Goal: Communication & Community: Answer question/provide support

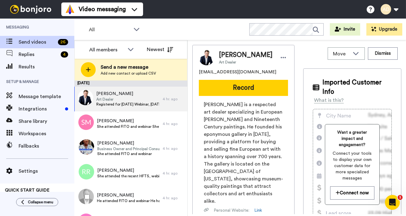
scroll to position [198, 0]
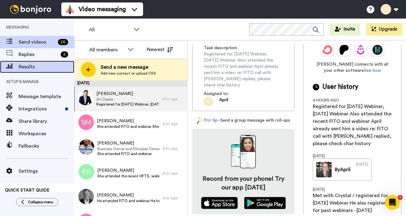
click at [32, 69] on span "Results" at bounding box center [47, 66] width 56 height 7
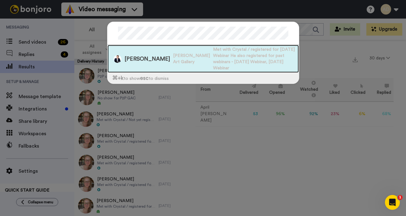
click at [173, 54] on span "Nicholas Hall Art Gallery" at bounding box center [191, 59] width 37 height 12
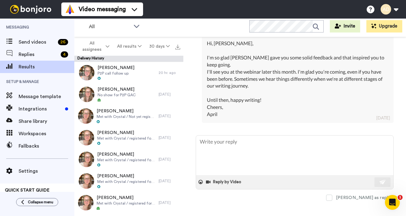
scroll to position [319, 0]
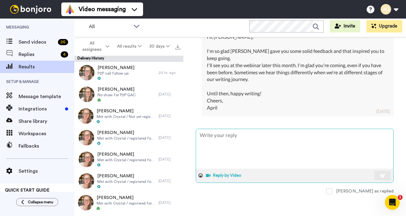
click at [219, 174] on button "Reply by Video" at bounding box center [224, 175] width 38 height 9
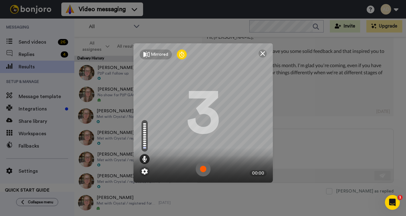
click at [201, 170] on img at bounding box center [202, 168] width 15 height 15
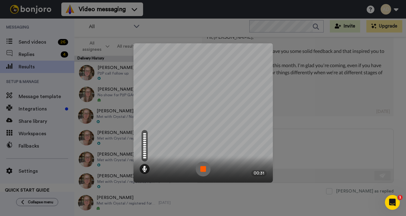
click at [203, 171] on img at bounding box center [202, 168] width 15 height 15
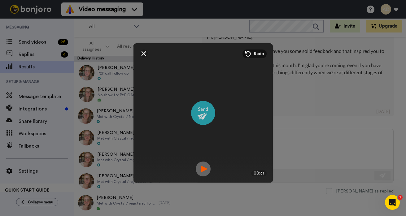
click at [203, 116] on img at bounding box center [203, 113] width 24 height 24
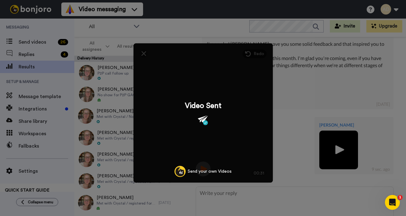
click at [37, 42] on div "Mirrored Redo 3 00:31 Video Sent Send your own Videos" at bounding box center [203, 108] width 406 height 216
type textarea "x"
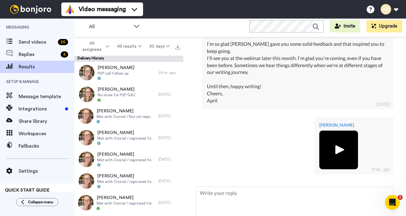
scroll to position [384, 0]
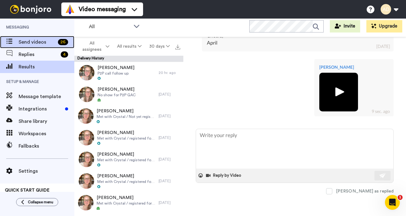
click at [37, 42] on span "Send videos" at bounding box center [37, 41] width 37 height 7
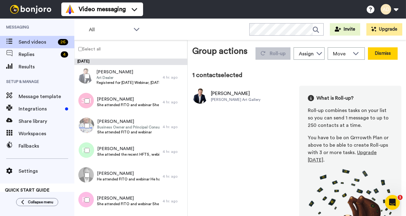
click at [387, 53] on button "Dismiss" at bounding box center [382, 53] width 30 height 12
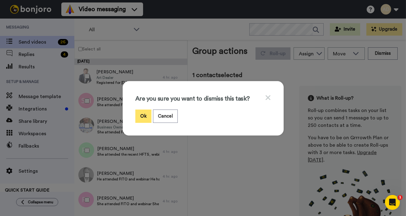
click at [144, 118] on button "Ok" at bounding box center [143, 116] width 16 height 13
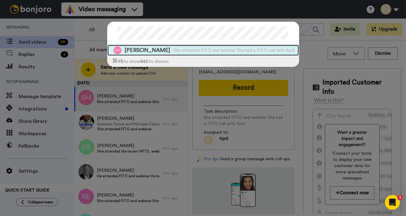
click at [158, 50] on span "[PERSON_NAME]" at bounding box center [146, 50] width 45 height 8
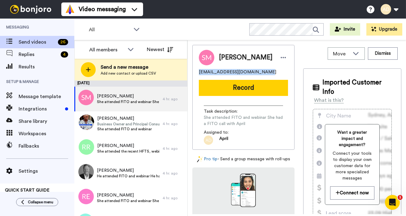
drag, startPoint x: 267, startPoint y: 75, endPoint x: 199, endPoint y: 76, distance: 67.8
click at [199, 75] on div "[EMAIL_ADDRESS][DOMAIN_NAME]" at bounding box center [243, 72] width 89 height 6
copy span "sharonmccarthy696@yahoo.com"
click at [29, 69] on span "Results" at bounding box center [47, 66] width 56 height 7
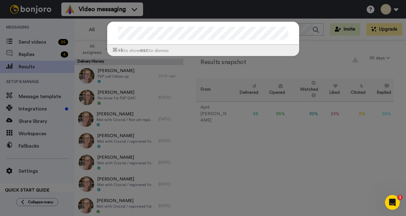
drag, startPoint x: 249, startPoint y: 152, endPoint x: 213, endPoint y: 135, distance: 40.0
click at [248, 152] on div "⌘ +k to show esc to dismiss" at bounding box center [203, 108] width 406 height 216
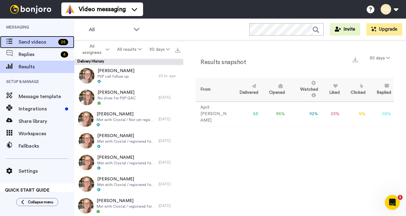
click at [32, 44] on span "Send videos" at bounding box center [37, 41] width 37 height 7
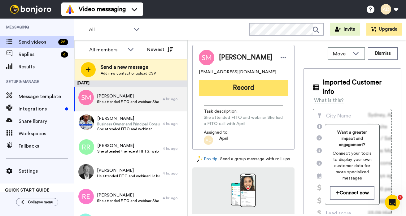
click at [226, 89] on button "Record" at bounding box center [243, 88] width 89 height 16
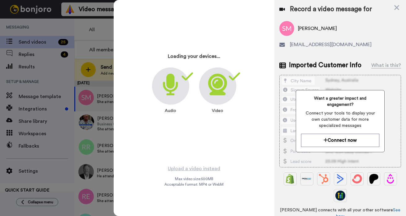
click at [219, 90] on icon at bounding box center [217, 85] width 19 height 22
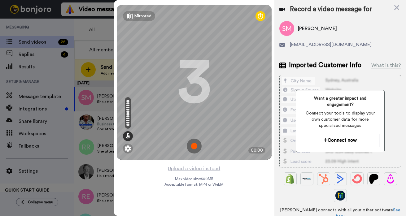
click at [192, 145] on img at bounding box center [194, 146] width 15 height 15
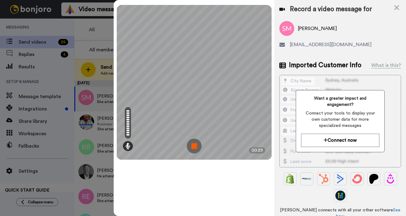
click at [193, 145] on img at bounding box center [194, 146] width 15 height 15
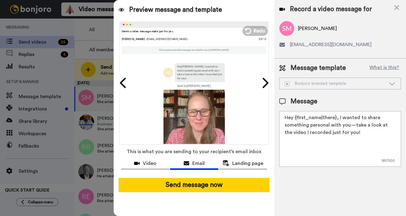
drag, startPoint x: 351, startPoint y: 135, endPoint x: 337, endPoint y: 117, distance: 23.8
click at [337, 117] on textarea "Hey {first_name|there}, I wanted to share something personal with you—take a lo…" at bounding box center [340, 139] width 122 height 56
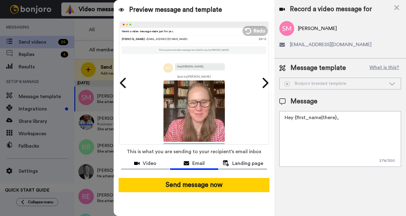
paste textarea "Just checking in after the webinar yesterday to see if there's anything more I …"
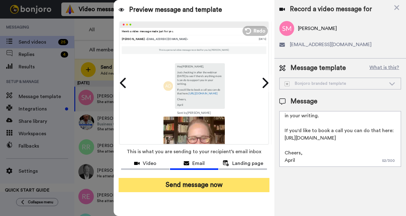
scroll to position [31, 0]
type textarea "Hey {first_name|there}, Just checking in after the webinar yesterday to see if …"
click at [200, 185] on button "Send message now" at bounding box center [193, 185] width 151 height 14
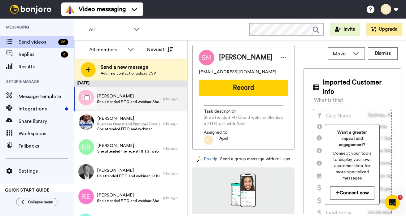
scroll to position [0, 0]
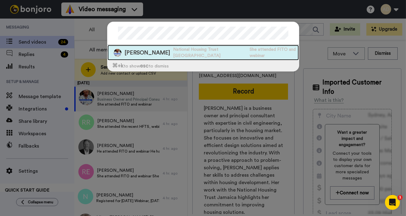
click at [187, 55] on span "National Housing Trust Jamaica" at bounding box center [210, 52] width 74 height 12
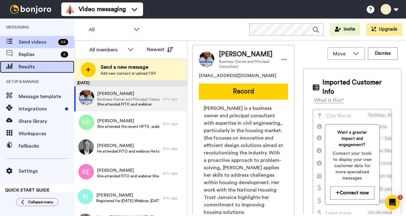
click at [30, 67] on span "Results" at bounding box center [47, 66] width 56 height 7
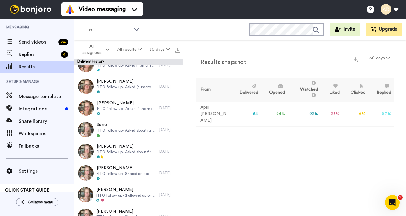
scroll to position [1015, 0]
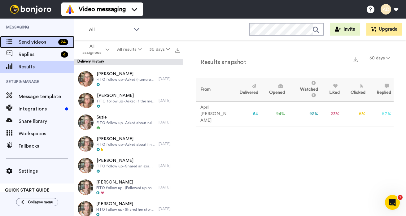
click at [35, 41] on span "Send videos" at bounding box center [37, 41] width 37 height 7
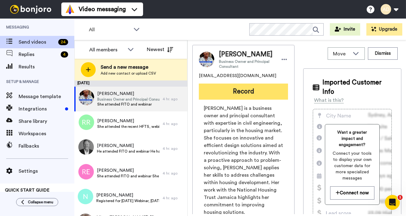
click at [237, 100] on button "Record" at bounding box center [243, 92] width 89 height 16
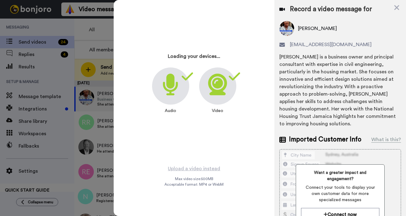
click at [220, 88] on icon at bounding box center [217, 85] width 19 height 22
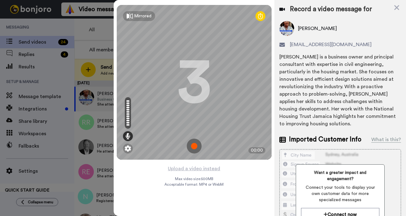
click at [192, 144] on img at bounding box center [194, 146] width 15 height 15
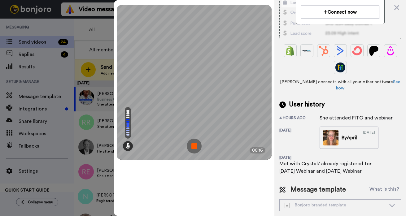
scroll to position [204, 0]
click at [193, 147] on img at bounding box center [194, 146] width 15 height 15
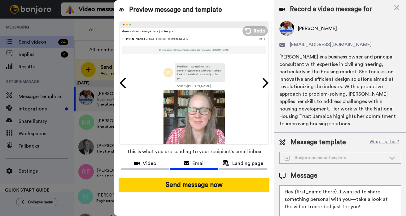
scroll to position [30, 0]
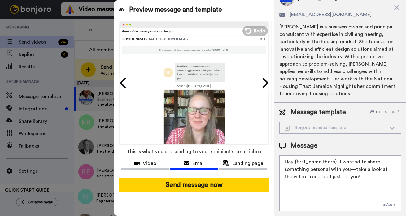
drag, startPoint x: 350, startPoint y: 177, endPoint x: 336, endPoint y: 163, distance: 19.0
click at [336, 163] on textarea "Hey {first_name|there}, I wanted to share something personal with you—take a lo…" at bounding box center [340, 183] width 122 height 56
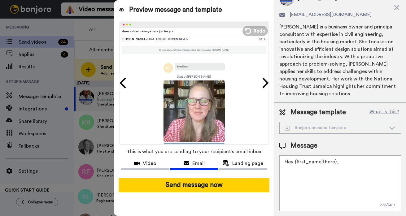
paste textarea "Just checking in after the webinar yesterday to see if there's anything more I …"
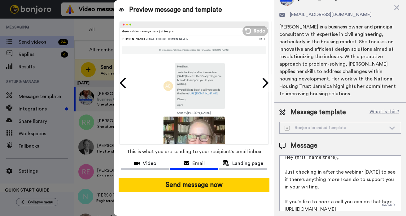
scroll to position [32, 0]
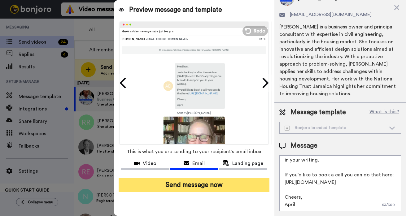
type textarea "Hey {first_name|there}, Just checking in after the webinar yesterday to see if …"
click at [200, 184] on button "Send message now" at bounding box center [193, 185] width 151 height 14
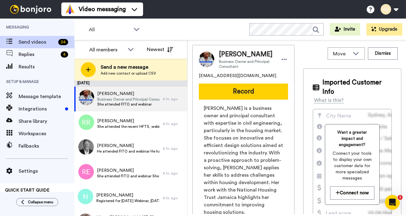
scroll to position [0, 0]
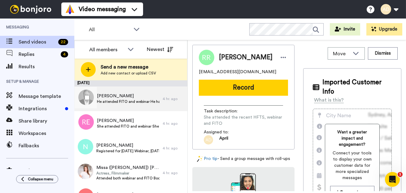
click at [127, 100] on span "He attended FITO and webinar He had a FITO call with APril" at bounding box center [128, 101] width 62 height 5
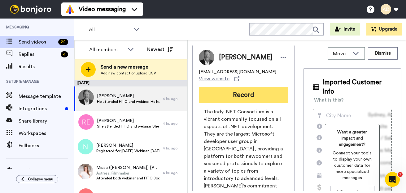
click at [243, 92] on button "Record" at bounding box center [243, 95] width 89 height 16
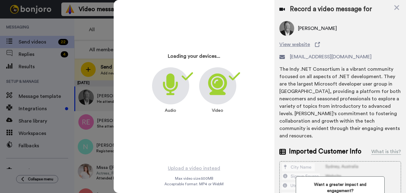
click at [221, 89] on icon at bounding box center [217, 85] width 19 height 22
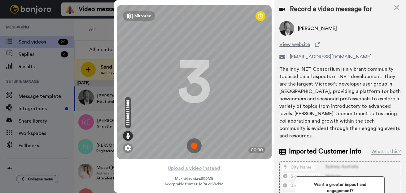
click at [195, 147] on img at bounding box center [194, 146] width 15 height 15
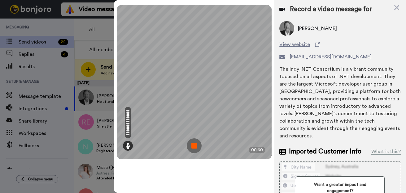
click at [197, 148] on img at bounding box center [194, 146] width 15 height 15
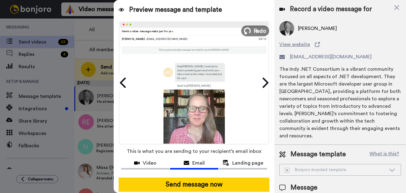
click at [251, 31] on button "Redo" at bounding box center [255, 30] width 28 height 11
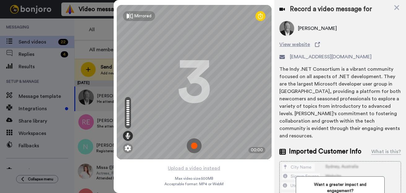
click at [194, 147] on img at bounding box center [194, 146] width 15 height 15
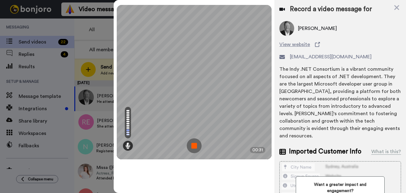
click at [194, 146] on img at bounding box center [194, 146] width 15 height 15
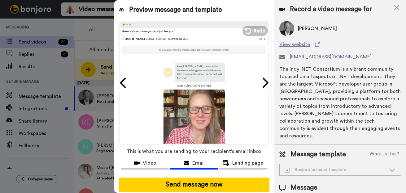
scroll to position [58, 0]
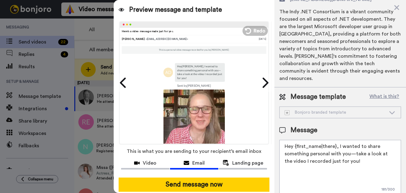
drag, startPoint x: 337, startPoint y: 140, endPoint x: 353, endPoint y: 155, distance: 21.7
click at [353, 155] on textarea "Hey {first_name|there}, I wanted to share something personal with you—take a lo…" at bounding box center [340, 168] width 122 height 56
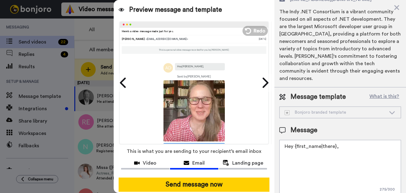
paste textarea "Just checking in after the webinar yesterday to see if there's anything more I …"
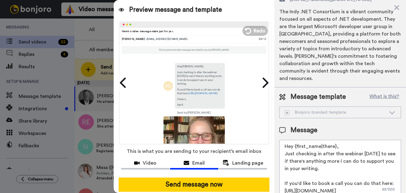
scroll to position [21, 0]
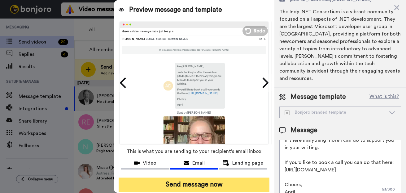
type textarea "Hey {first_name|there}, Just checking in after the webinar yesterday to see if …"
click at [191, 185] on button "Send message now" at bounding box center [193, 185] width 151 height 14
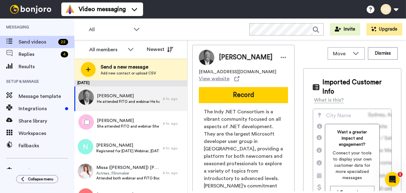
scroll to position [0, 0]
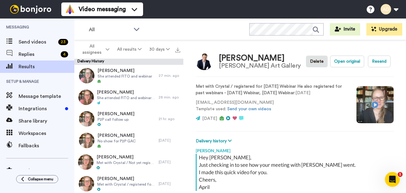
scroll to position [319, 0]
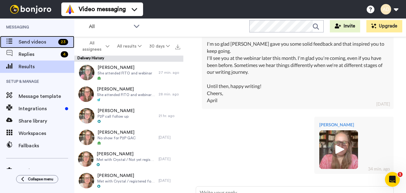
click at [37, 42] on span "Send videos" at bounding box center [37, 41] width 37 height 7
type textarea "x"
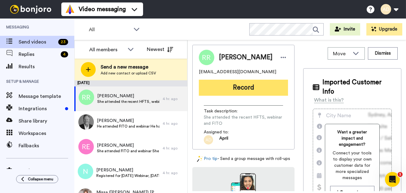
click at [243, 93] on button "Record" at bounding box center [243, 88] width 89 height 16
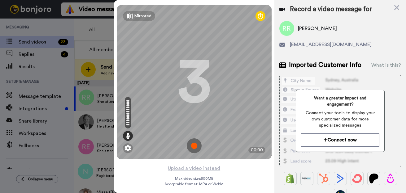
click at [195, 148] on img at bounding box center [194, 146] width 15 height 15
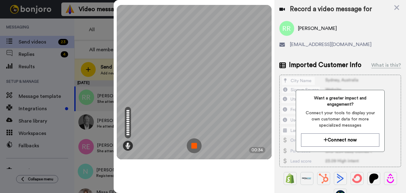
click at [195, 146] on img at bounding box center [194, 146] width 15 height 15
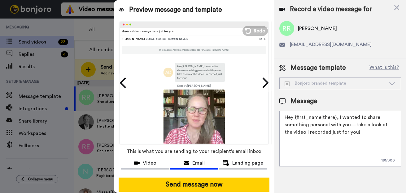
drag, startPoint x: 349, startPoint y: 133, endPoint x: 337, endPoint y: 118, distance: 18.5
click at [337, 118] on textarea "Hey {first_name|there}, I wanted to share something personal with you—take a lo…" at bounding box center [340, 139] width 122 height 56
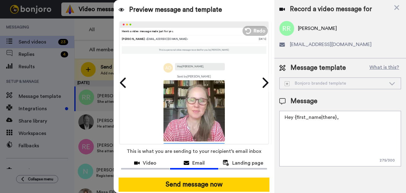
paste textarea "Just checking in after the webinar yesterday to see if there's anything more I …"
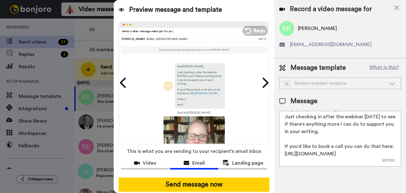
scroll to position [9, 0]
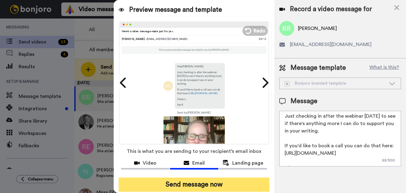
type textarea "Hey {first_name|there}, Just checking in after the webinar yesterday to see if …"
click at [200, 185] on button "Send message now" at bounding box center [193, 185] width 151 height 14
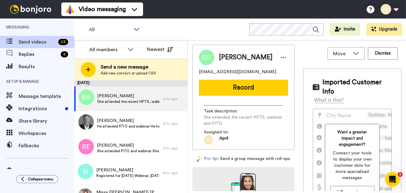
scroll to position [0, 0]
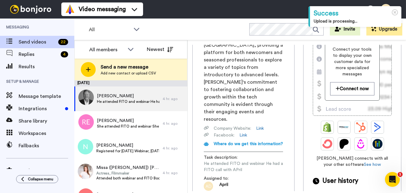
scroll to position [102, 0]
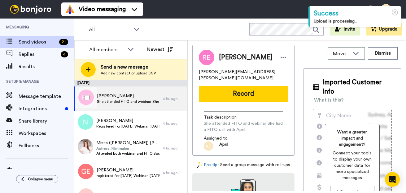
click at [122, 101] on span "She attended FITO and webinar She had a FITO call with April" at bounding box center [128, 101] width 62 height 5
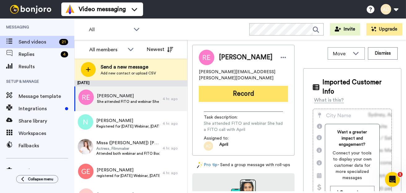
click at [237, 89] on button "Record" at bounding box center [243, 94] width 89 height 16
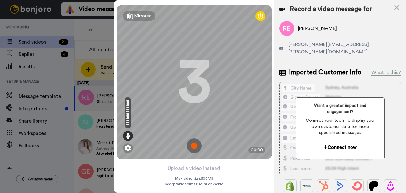
click at [194, 146] on img at bounding box center [194, 146] width 15 height 15
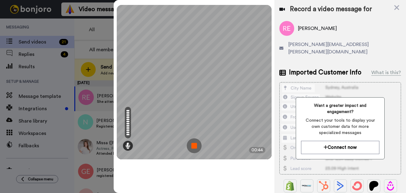
click at [194, 146] on img at bounding box center [194, 146] width 15 height 15
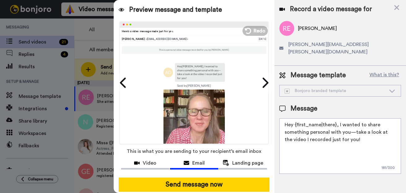
drag, startPoint x: 337, startPoint y: 118, endPoint x: 358, endPoint y: 135, distance: 26.6
click at [358, 135] on textarea "Hey {first_name|there}, I wanted to share something personal with you—take a lo…" at bounding box center [340, 146] width 122 height 56
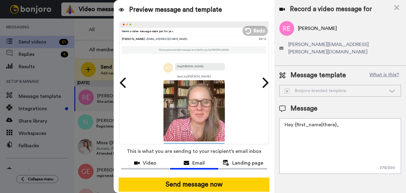
paste textarea "Just checking in after the webinar yesterday to see if there's anything more I …"
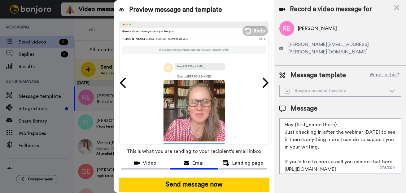
scroll to position [21, 0]
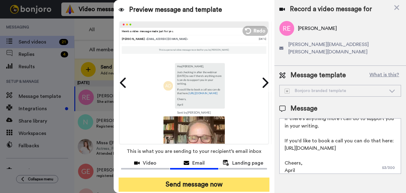
type textarea "Hey {first_name|there}, Just checking in after the webinar yesterday to see if …"
click at [203, 183] on button "Send message now" at bounding box center [193, 185] width 151 height 14
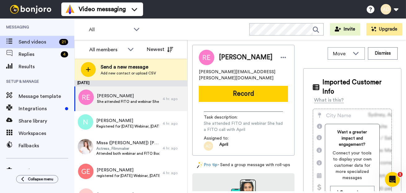
scroll to position [0, 0]
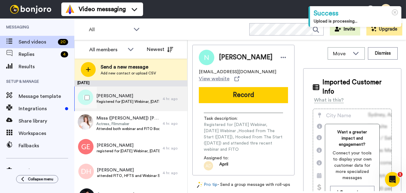
click at [120, 102] on span "Registered for [DATE] Webinar, [DATE] Webinar ,Hooked From The Start ([DATE]), …" at bounding box center [127, 101] width 63 height 5
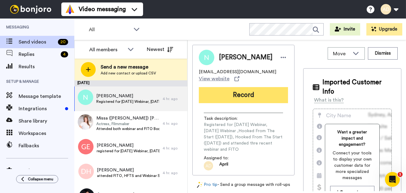
click at [250, 93] on button "Record" at bounding box center [243, 95] width 89 height 16
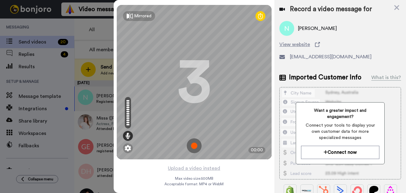
click at [192, 145] on img at bounding box center [194, 146] width 15 height 15
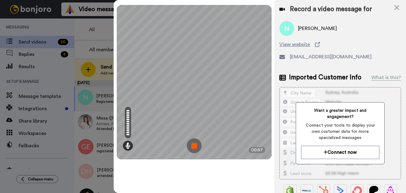
click at [193, 145] on img at bounding box center [194, 146] width 15 height 15
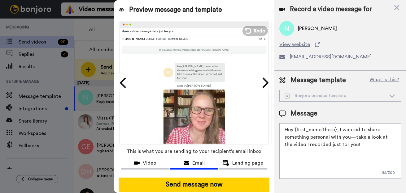
drag, startPoint x: 338, startPoint y: 131, endPoint x: 354, endPoint y: 150, distance: 24.8
click at [354, 150] on textarea "Hey {first_name|there}, I wanted to share something personal with you—take a lo…" at bounding box center [340, 151] width 122 height 56
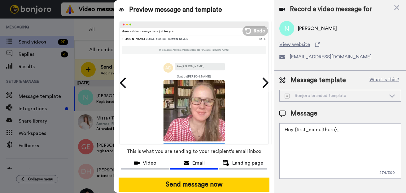
paste textarea "Just checking in after the webinar yesterday to see if there's anything more I …"
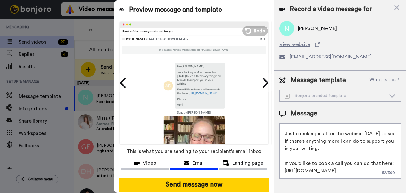
scroll to position [10, 0]
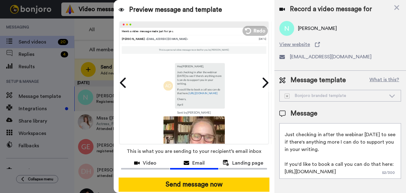
drag, startPoint x: 383, startPoint y: 136, endPoint x: 317, endPoint y: 135, distance: 65.9
click at [317, 135] on textarea "Hey {first_name|there}, Just checking in after the webinar yesterday to see if …" at bounding box center [340, 151] width 122 height 56
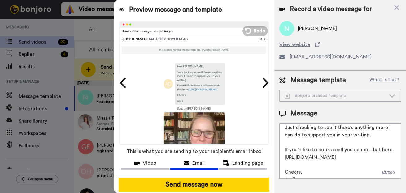
scroll to position [24, 0]
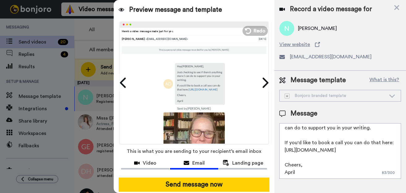
click at [341, 143] on textarea "Hey {first_name|there}, Just checking to see if there's anything more I can do …" at bounding box center [340, 151] width 122 height 56
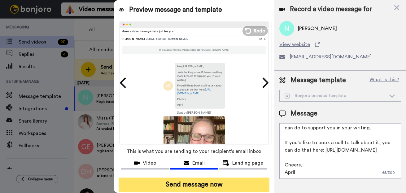
type textarea "Hey {first_name|there}, Just checking to see if there's anything more I can do …"
click at [224, 187] on button "Send message now" at bounding box center [193, 185] width 151 height 14
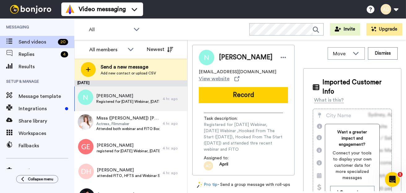
scroll to position [0, 0]
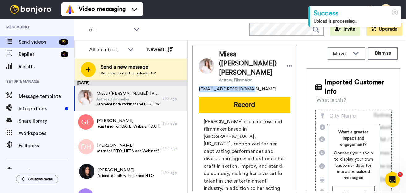
drag, startPoint x: 249, startPoint y: 81, endPoint x: 195, endPoint y: 80, distance: 54.1
click at [195, 80] on div "Missa (Melissa) Haas Actress, Filmmaker missahaas@hotmail.com Record Melissa Ha…" at bounding box center [244, 186] width 105 height 282
copy span "[EMAIL_ADDRESS][DOMAIN_NAME]"
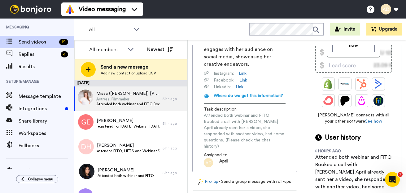
scroll to position [158, 0]
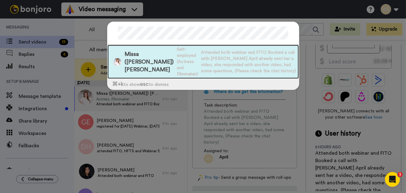
click at [177, 62] on span "Self-employed (Actress and Filmmaker)" at bounding box center [187, 61] width 21 height 31
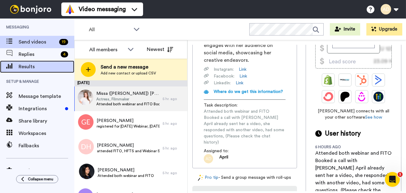
click at [37, 68] on span "Results" at bounding box center [47, 66] width 56 height 7
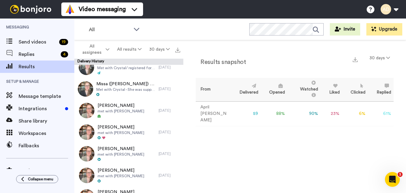
scroll to position [646, 0]
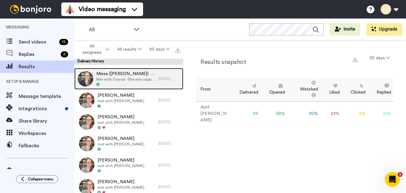
click at [127, 78] on span "Met with Crystal - She was supposed to have the FITO call with you but switched…" at bounding box center [125, 79] width 59 height 5
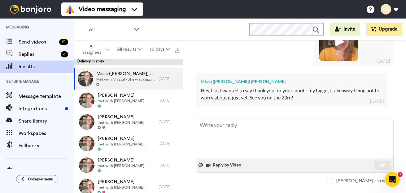
scroll to position [329, 0]
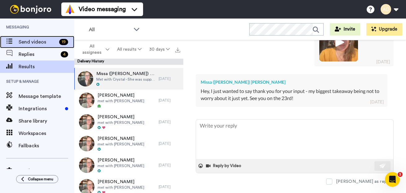
click at [36, 42] on span "Send videos" at bounding box center [38, 41] width 38 height 7
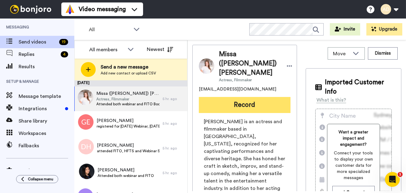
click at [234, 97] on button "Record" at bounding box center [245, 105] width 92 height 16
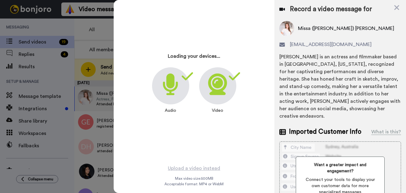
click at [219, 90] on icon at bounding box center [217, 85] width 19 height 22
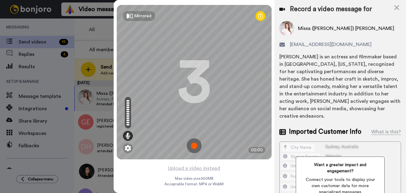
click at [194, 148] on img at bounding box center [194, 146] width 15 height 15
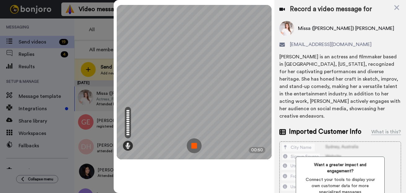
click at [193, 147] on img at bounding box center [194, 146] width 15 height 15
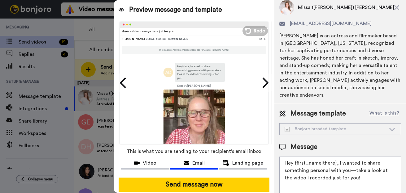
scroll to position [38, 0]
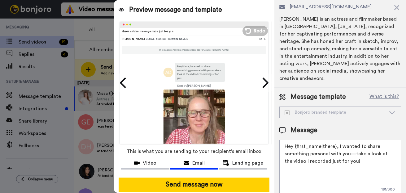
drag, startPoint x: 338, startPoint y: 140, endPoint x: 350, endPoint y: 156, distance: 20.5
click at [350, 156] on textarea "Hey {first_name|there}, I wanted to share something personal with you—take a lo…" at bounding box center [340, 168] width 122 height 56
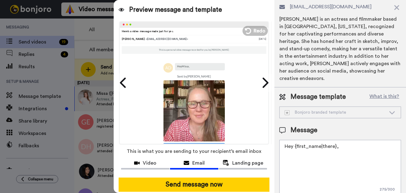
paste textarea "missahaas@hotmail.com"
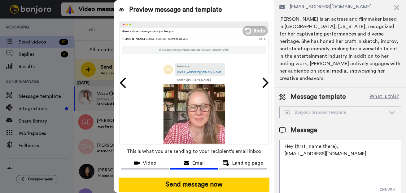
drag, startPoint x: 346, startPoint y: 151, endPoint x: 270, endPoint y: 148, distance: 76.4
click at [270, 148] on div "Preview message and template Play/Pause Here’s a video message made just for yo…" at bounding box center [260, 96] width 292 height 193
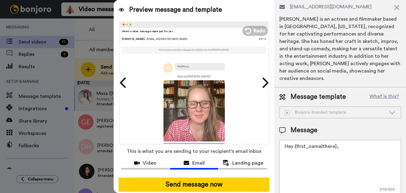
paste textarea "Just checking in after the webinar yesterday to see if there's anything more I …"
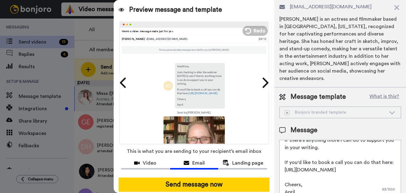
scroll to position [0, 0]
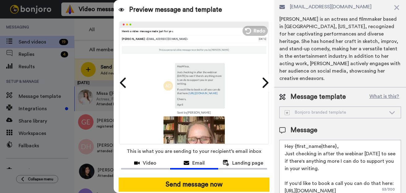
click at [343, 140] on textarea "Hey {first_name|there}, Just checking in after the webinar yesterday to see if …" at bounding box center [340, 168] width 122 height 56
drag, startPoint x: 366, startPoint y: 148, endPoint x: 383, endPoint y: 146, distance: 17.1
click at [383, 146] on textarea "Hey {first_name|there}, Just checking in after the webinar yesterday to see if …" at bounding box center [340, 168] width 122 height 56
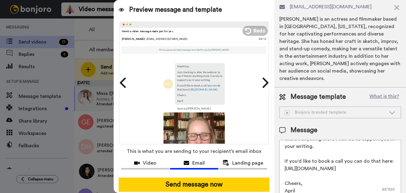
scroll to position [24, 0]
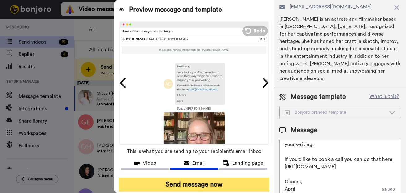
type textarea "Hey {first_name|there}, Just checking in after the webinar to see if there's an…"
click at [187, 187] on button "Send message now" at bounding box center [193, 185] width 151 height 14
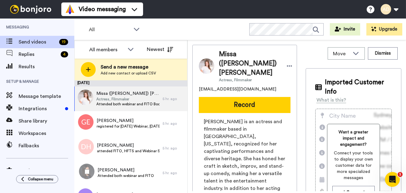
scroll to position [0, 0]
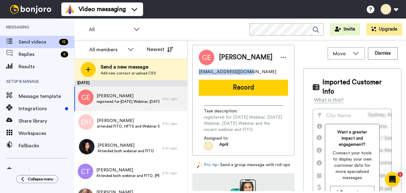
drag, startPoint x: 243, startPoint y: 71, endPoint x: 199, endPoint y: 72, distance: 44.3
click at [199, 72] on span "frabjous81@yahoo.com" at bounding box center [237, 72] width 77 height 6
copy span "frabjous81@yahoo.com"
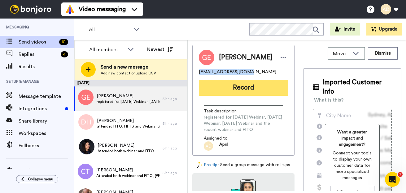
click at [238, 84] on button "Record" at bounding box center [243, 88] width 89 height 16
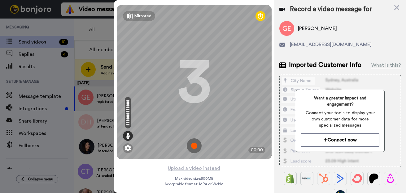
click at [196, 147] on img at bounding box center [194, 146] width 15 height 15
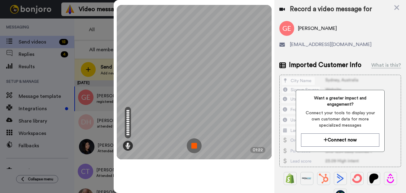
click at [195, 146] on img at bounding box center [194, 146] width 15 height 15
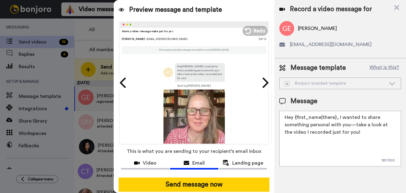
click at [352, 132] on textarea "Hey {first_name|there}, I wanted to share something personal with you—take a lo…" at bounding box center [340, 139] width 122 height 56
drag, startPoint x: 346, startPoint y: 126, endPoint x: 337, endPoint y: 120, distance: 11.0
click at [337, 120] on textarea "Hey {first_name|there}, I wanted to share something personal with you—take a lo…" at bounding box center [340, 139] width 122 height 56
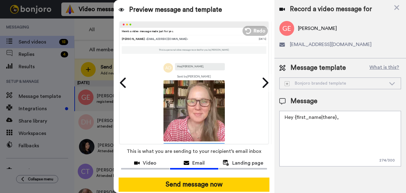
click at [292, 129] on textarea "Hey {first_name|there}," at bounding box center [340, 139] width 122 height 56
paste textarea "Just checking in after the webinar [DATE] to see if there's anything more I can…"
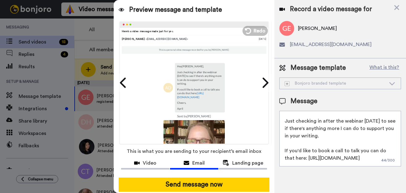
scroll to position [2, 0]
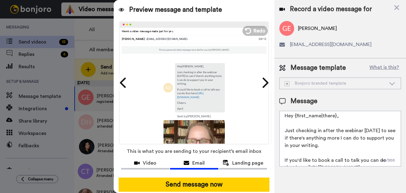
drag, startPoint x: 338, startPoint y: 131, endPoint x: 383, endPoint y: 129, distance: 45.2
click at [383, 129] on textarea "Hey {first_name|there}, Just checking in after the webinar yesterday to see if …" at bounding box center [340, 139] width 122 height 56
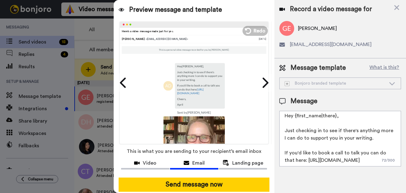
scroll to position [24, 0]
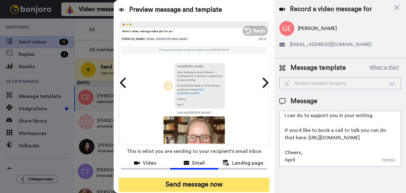
type textarea "Hey {first_name|there}, Just checking in to see if there's anything more I can …"
click at [204, 184] on button "Send message now" at bounding box center [193, 185] width 151 height 14
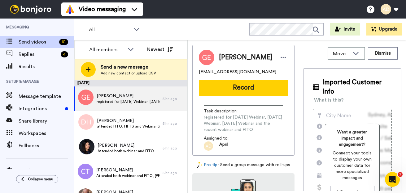
scroll to position [0, 0]
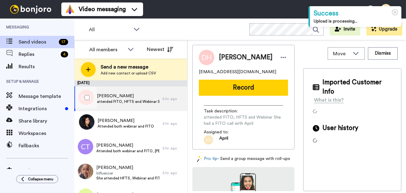
click at [128, 99] on span "attended FITO, HFTS and Webinar She had a FITO call with April" at bounding box center [128, 101] width 62 height 5
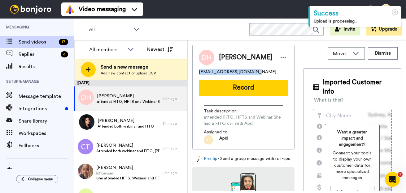
drag, startPoint x: 254, startPoint y: 73, endPoint x: 197, endPoint y: 75, distance: 56.6
click at [197, 75] on div "[PERSON_NAME] [EMAIL_ADDRESS][DOMAIN_NAME] Record Task description : attended F…" at bounding box center [243, 97] width 102 height 105
copy span "[EMAIL_ADDRESS][DOMAIN_NAME]"
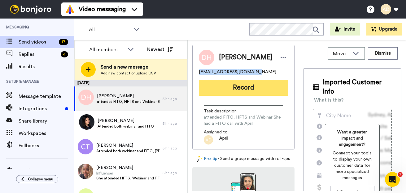
click at [245, 88] on button "Record" at bounding box center [243, 88] width 89 height 16
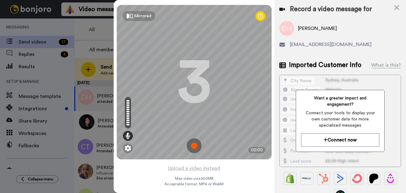
click at [194, 146] on img at bounding box center [194, 146] width 15 height 15
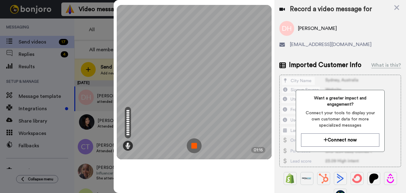
click at [192, 144] on img at bounding box center [194, 146] width 15 height 15
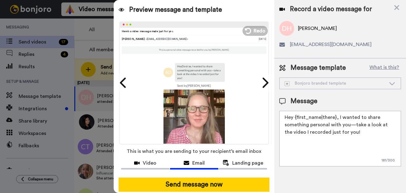
drag, startPoint x: 341, startPoint y: 134, endPoint x: 352, endPoint y: 135, distance: 11.2
click at [341, 134] on textarea "Hey {first_name|there}, I wanted to share something personal with you—take a lo…" at bounding box center [340, 139] width 122 height 56
drag, startPoint x: 352, startPoint y: 135, endPoint x: 337, endPoint y: 118, distance: 22.8
click at [337, 118] on textarea "Hey {first_name|there}, I wanted to share something personal with you—take a lo…" at bounding box center [340, 139] width 122 height 56
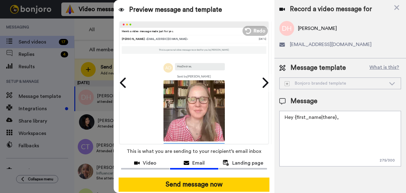
paste textarea "[EMAIL_ADDRESS][DOMAIN_NAME]"
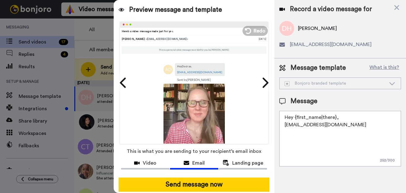
drag, startPoint x: 321, startPoint y: 126, endPoint x: 284, endPoint y: 126, distance: 37.1
click at [284, 126] on textarea "Hey {first_name|there}, [EMAIL_ADDRESS][DOMAIN_NAME]" at bounding box center [340, 139] width 122 height 56
paste textarea "Just checking in after the webinar [DATE] to see if there's anything more I can…"
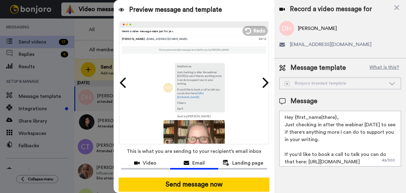
drag, startPoint x: 383, startPoint y: 125, endPoint x: 323, endPoint y: 127, distance: 60.7
click at [323, 127] on textarea "Hey {first_name|there}, Just checking in after the webinar yesterday to see if …" at bounding box center [340, 139] width 122 height 56
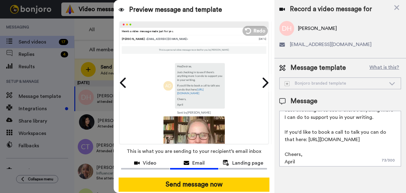
scroll to position [17, 0]
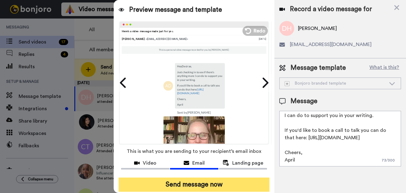
type textarea "Hey {first_name|there}, Just checking in to see if there's anything more I can …"
click at [195, 184] on button "Send message now" at bounding box center [193, 185] width 151 height 14
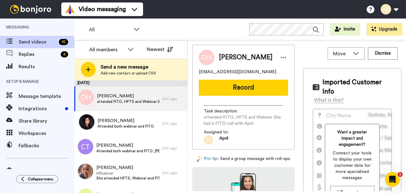
scroll to position [0, 0]
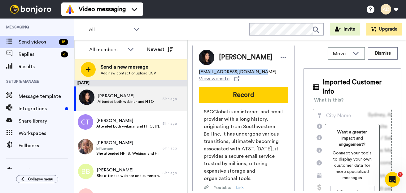
drag, startPoint x: 252, startPoint y: 72, endPoint x: 198, endPoint y: 73, distance: 53.8
click at [198, 73] on div "[PERSON_NAME] [EMAIL_ADDRESS][DOMAIN_NAME] View website Record SBCGlobal is an …" at bounding box center [243, 147] width 102 height 204
copy span "[EMAIL_ADDRESS][DOMAIN_NAME]"
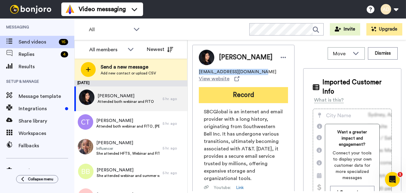
click at [238, 96] on button "Record" at bounding box center [243, 95] width 89 height 16
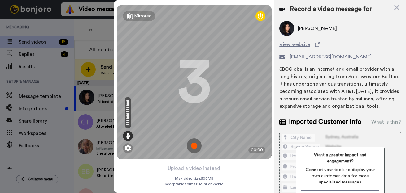
click at [193, 145] on img at bounding box center [194, 146] width 15 height 15
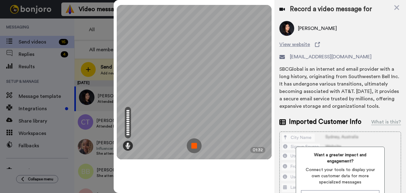
click at [191, 144] on img at bounding box center [194, 146] width 15 height 15
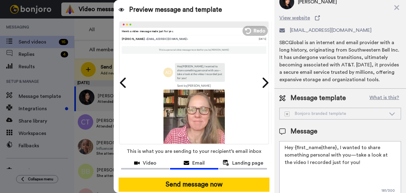
scroll to position [35, 0]
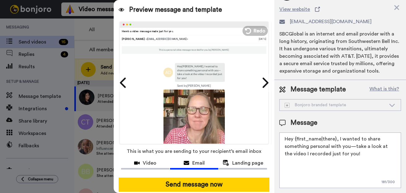
drag, startPoint x: 344, startPoint y: 151, endPoint x: 336, endPoint y: 140, distance: 12.9
click at [337, 140] on textarea "Hey {first_name|there}, I wanted to share something personal with you—take a lo…" at bounding box center [340, 161] width 122 height 56
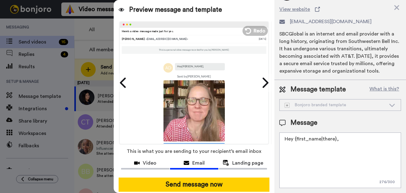
paste textarea "Just checking in after the webinar [DATE] to see if there's anything more I can…"
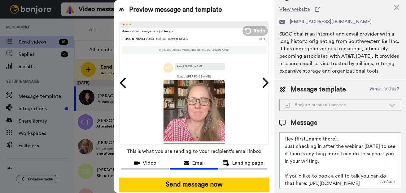
scroll to position [21, 0]
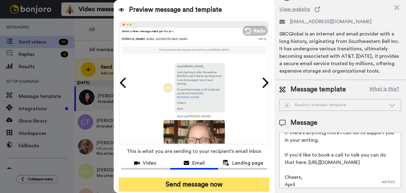
type textarea "Hey {first_name|there}, Just checking in after the webinar yesterday to see if …"
click at [235, 182] on button "Send message now" at bounding box center [193, 185] width 151 height 14
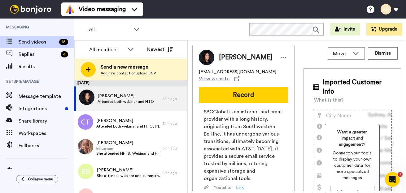
scroll to position [0, 0]
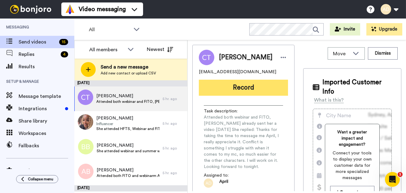
click at [251, 91] on button "Record" at bounding box center [243, 88] width 89 height 16
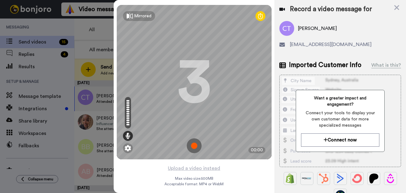
click at [192, 149] on img at bounding box center [194, 146] width 15 height 15
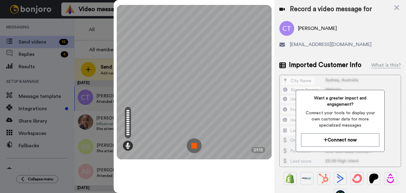
click at [193, 147] on img at bounding box center [194, 146] width 15 height 15
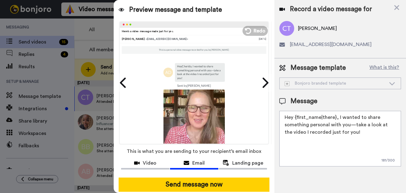
drag, startPoint x: 351, startPoint y: 132, endPoint x: 337, endPoint y: 119, distance: 19.2
click at [337, 119] on textarea "Hey {first_name|there}, I wanted to share something personal with you—take a lo…" at bounding box center [340, 139] width 122 height 56
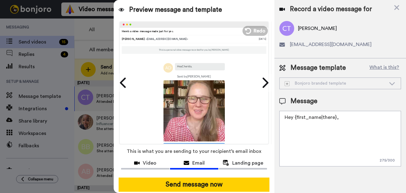
paste textarea "Just checking in after the webinar [DATE] to see if there's anything more I can…"
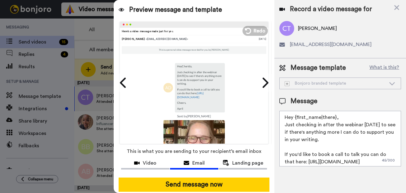
drag, startPoint x: 321, startPoint y: 125, endPoint x: 375, endPoint y: 125, distance: 54.1
click at [376, 125] on textarea "Hey {first_name|there}, Just checking in after the webinar [DATE] to see if the…" at bounding box center [340, 139] width 122 height 56
drag, startPoint x: 376, startPoint y: 126, endPoint x: 321, endPoint y: 127, distance: 55.1
click at [321, 126] on textarea "Hey {first_name|there}, Just checking in after the webinar [DATE] to see if the…" at bounding box center [340, 139] width 122 height 56
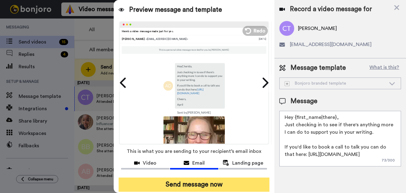
type textarea "Hey {first_name|there}, Just checking in to see if there's anything more I can …"
click at [209, 185] on button "Send message now" at bounding box center [193, 185] width 151 height 14
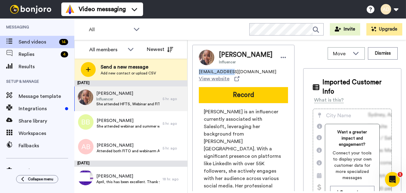
drag, startPoint x: 230, startPoint y: 81, endPoint x: 194, endPoint y: 81, distance: 36.5
click at [194, 81] on div "Charlotte Johnson Influencer char29@me.com View website Record Charlotte Johnso…" at bounding box center [243, 193] width 102 height 297
copy span "char29@me.com"
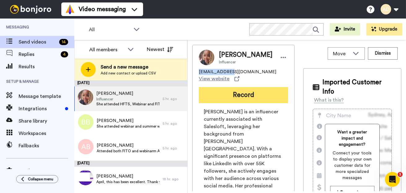
click at [254, 99] on button "Record" at bounding box center [243, 95] width 89 height 16
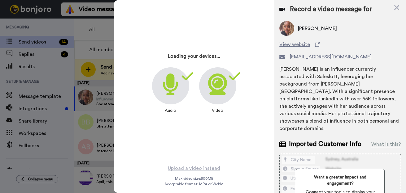
click at [223, 93] on icon at bounding box center [217, 85] width 19 height 22
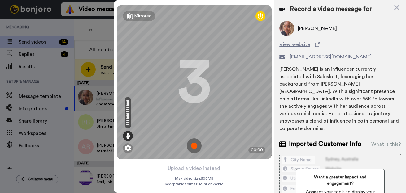
click at [195, 146] on img at bounding box center [194, 146] width 15 height 15
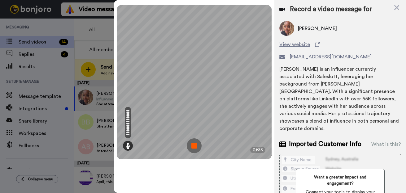
click at [194, 148] on img at bounding box center [194, 146] width 15 height 15
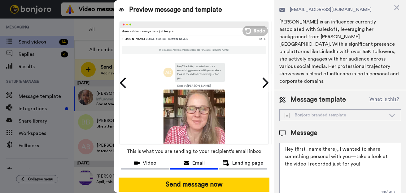
scroll to position [50, 0]
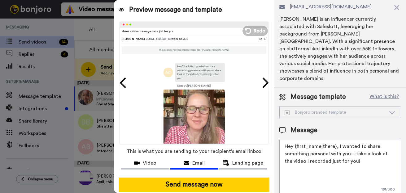
drag, startPoint x: 337, startPoint y: 140, endPoint x: 359, endPoint y: 155, distance: 25.7
click at [359, 155] on textarea "Hey {first_name|there}, I wanted to share something personal with you—take a lo…" at bounding box center [340, 168] width 122 height 56
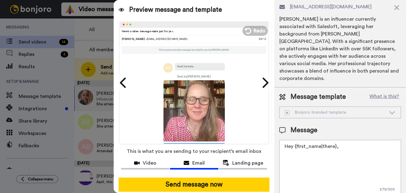
paste textarea "Just checking in after the webinar [DATE] to see if there's anything more I can…"
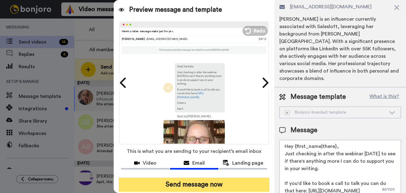
scroll to position [3, 0]
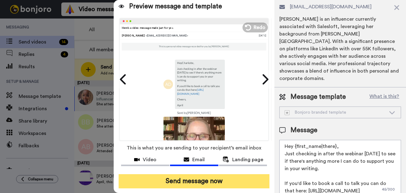
type textarea "Hey {first_name|there}, Just checking in after the webinar yesterday to see if …"
click at [193, 180] on button "Send message now" at bounding box center [193, 181] width 151 height 14
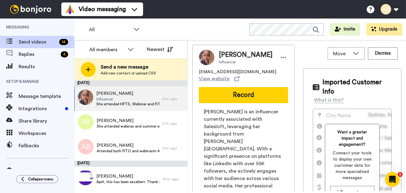
scroll to position [0, 0]
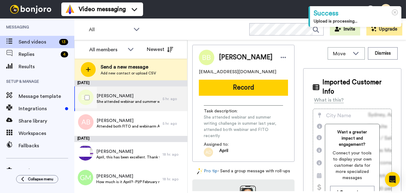
click at [129, 102] on span "She attended webinar and summer writing challenge in summer last year, attended…" at bounding box center [128, 101] width 63 height 5
drag, startPoint x: 247, startPoint y: 72, endPoint x: 196, endPoint y: 72, distance: 51.3
click at [196, 72] on div "Brooke Batchler btbatchler12@gmail.com Record Task description : She attended w…" at bounding box center [243, 103] width 102 height 117
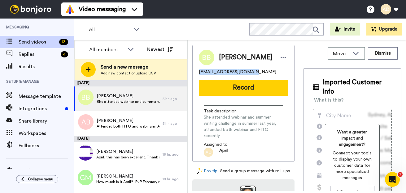
copy span "btbatchler12@gmail.com"
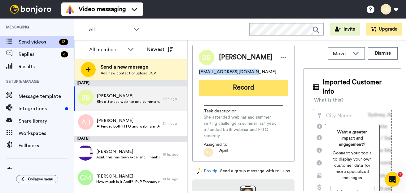
click at [241, 92] on button "Record" at bounding box center [243, 88] width 89 height 16
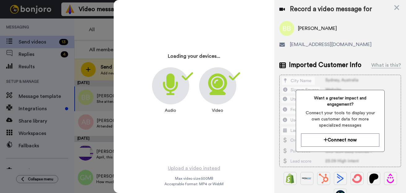
click at [224, 92] on icon at bounding box center [217, 85] width 19 height 22
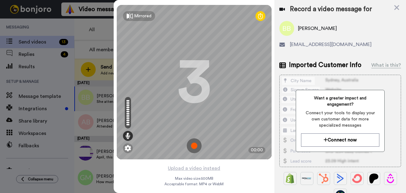
scroll to position [1, 0]
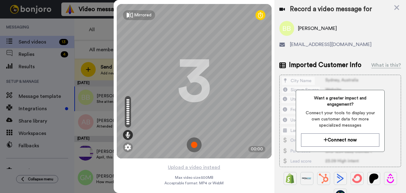
click at [191, 146] on img at bounding box center [194, 145] width 15 height 15
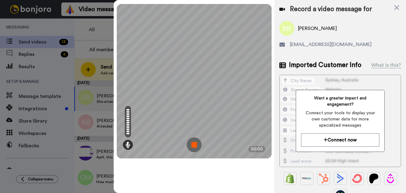
scroll to position [0, 0]
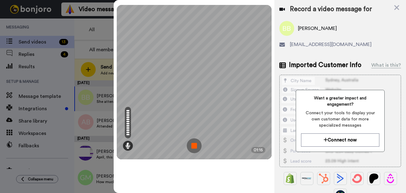
click at [194, 146] on img at bounding box center [194, 146] width 15 height 15
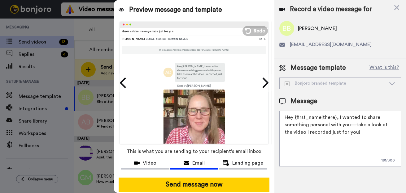
drag, startPoint x: 350, startPoint y: 134, endPoint x: 337, endPoint y: 118, distance: 20.0
click at [337, 118] on textarea "Hey {first_name|there}, I wanted to share something personal with you—take a lo…" at bounding box center [340, 139] width 122 height 56
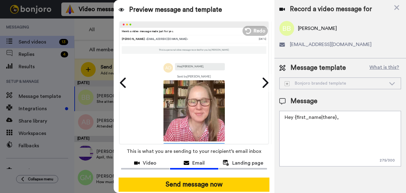
paste textarea "Just checking in after the webinar [DATE] to see if there's anything more I can…"
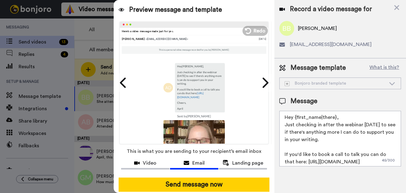
scroll to position [21, 0]
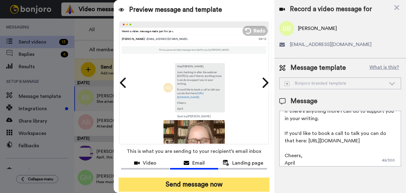
type textarea "Hey {first_name|there}, Just checking in after the webinar yesterday to see if …"
click at [205, 186] on button "Send message now" at bounding box center [193, 185] width 151 height 14
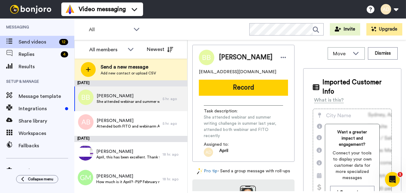
scroll to position [0, 0]
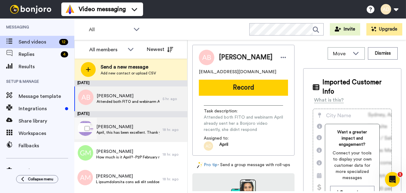
click at [124, 134] on span "April, this has been excellent. Thank you for your time last week . I underesti…" at bounding box center [127, 132] width 63 height 5
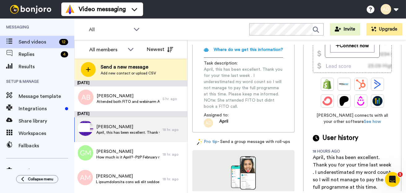
scroll to position [146, 0]
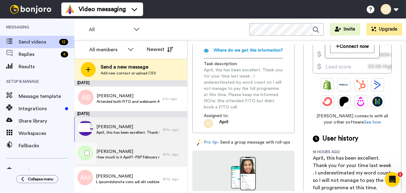
click at [123, 158] on span "How much is it April? - P2P February might be better for me. Thank you April, I…" at bounding box center [127, 157] width 63 height 5
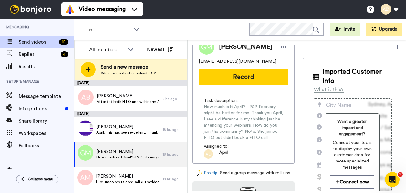
scroll to position [8, 0]
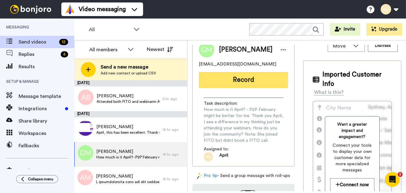
click at [249, 79] on button "Record" at bounding box center [243, 80] width 89 height 16
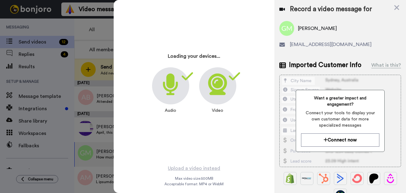
click at [220, 87] on icon at bounding box center [217, 85] width 19 height 22
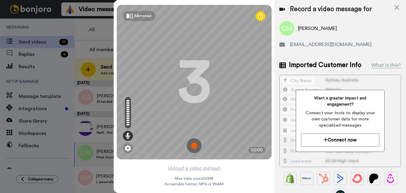
click at [194, 147] on img at bounding box center [194, 146] width 15 height 15
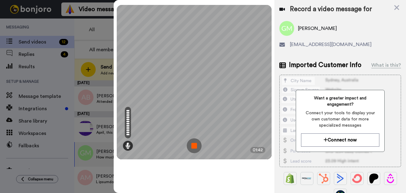
click at [195, 146] on img at bounding box center [194, 146] width 15 height 15
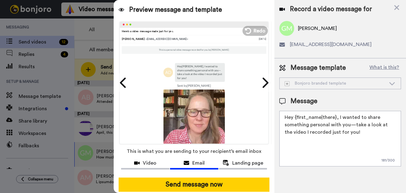
drag, startPoint x: 352, startPoint y: 132, endPoint x: 337, endPoint y: 120, distance: 19.5
click at [337, 120] on textarea "Hey {first_name|there}, I wanted to share something personal with you—take a lo…" at bounding box center [340, 139] width 122 height 56
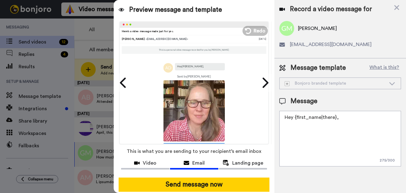
paste textarea "Just checking in after the webinar [DATE] to see if there's anything more I can…"
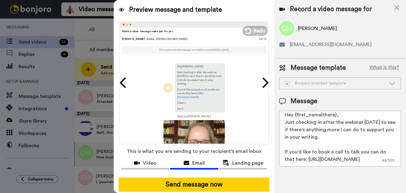
scroll to position [0, 0]
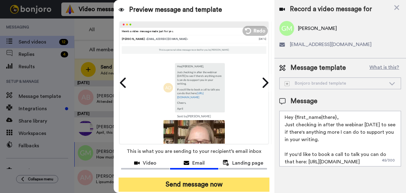
type textarea "Hey {first_name|there}, Just checking in after the webinar yesterday to see if …"
click at [199, 183] on button "Send message now" at bounding box center [193, 185] width 151 height 14
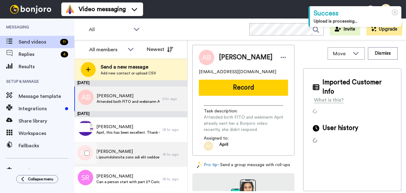
click at [119, 156] on span at bounding box center [127, 157] width 63 height 5
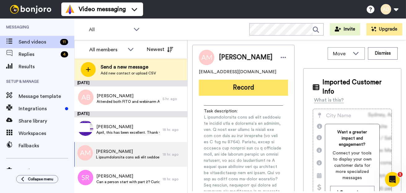
click at [242, 88] on button "Record" at bounding box center [243, 88] width 89 height 16
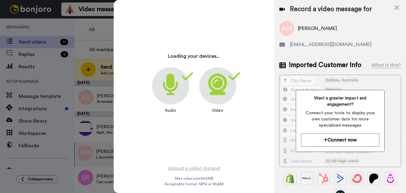
click at [221, 93] on icon at bounding box center [217, 85] width 19 height 22
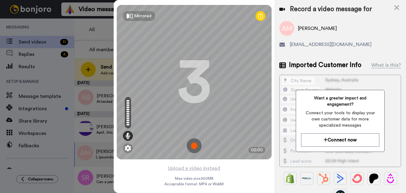
click at [195, 148] on img at bounding box center [194, 146] width 15 height 15
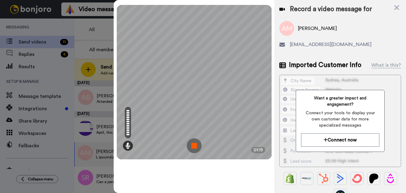
click at [194, 147] on img at bounding box center [194, 146] width 15 height 15
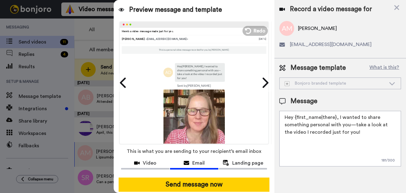
drag, startPoint x: 354, startPoint y: 136, endPoint x: 337, endPoint y: 120, distance: 23.8
click at [337, 120] on textarea "Hey {first_name|there}, I wanted to share something personal with you—take a lo…" at bounding box center [340, 139] width 122 height 56
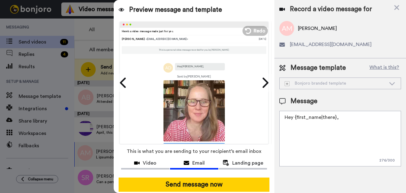
paste textarea "Just checking in after the webinar yesterday to see if there's anything more I …"
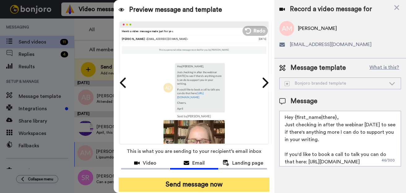
type textarea "Hey {first_name|there}, Just checking in after the webinar yesterday to see if …"
click at [189, 186] on button "Send message now" at bounding box center [193, 185] width 151 height 14
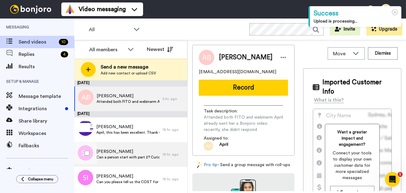
click at [107, 158] on span "Can a person start with part 2? Curious about how many of the people published …" at bounding box center [127, 157] width 63 height 5
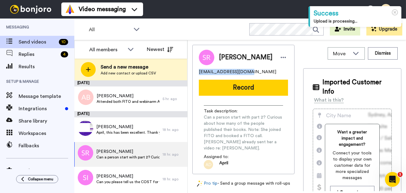
drag, startPoint x: 245, startPoint y: 73, endPoint x: 198, endPoint y: 72, distance: 47.0
click at [199, 72] on div "sherryrind@gmail.com" at bounding box center [243, 72] width 89 height 6
copy span "sherryrind@gmail.com"
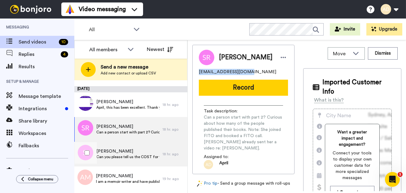
scroll to position [29, 0]
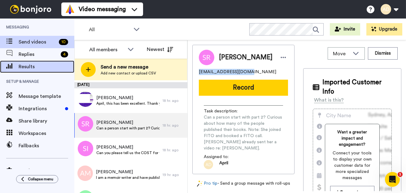
click at [24, 65] on span "Results" at bounding box center [47, 66] width 56 height 7
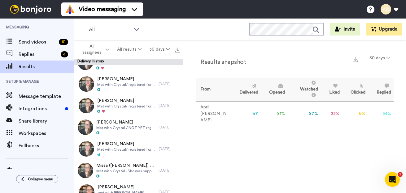
scroll to position [747, 0]
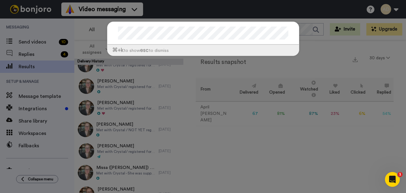
click at [34, 38] on div "⌘ +k to show esc to dismiss" at bounding box center [203, 96] width 406 height 193
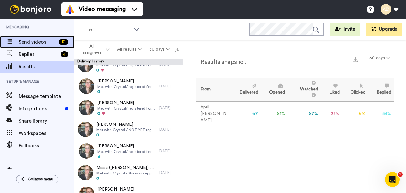
click at [35, 42] on span "Send videos" at bounding box center [38, 41] width 38 height 7
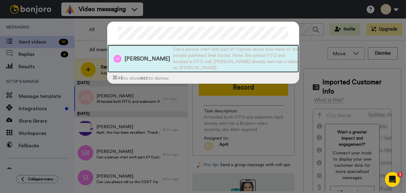
click at [130, 58] on span "Sherry Rind" at bounding box center [146, 59] width 45 height 8
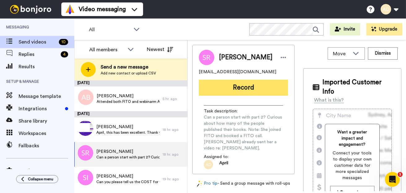
click at [231, 92] on button "Record" at bounding box center [243, 88] width 89 height 16
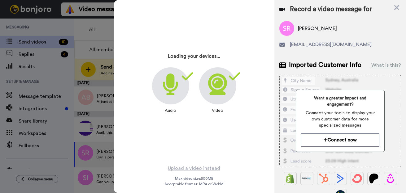
click at [212, 90] on icon at bounding box center [217, 85] width 19 height 22
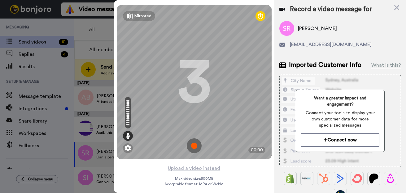
click at [195, 147] on img at bounding box center [194, 146] width 15 height 15
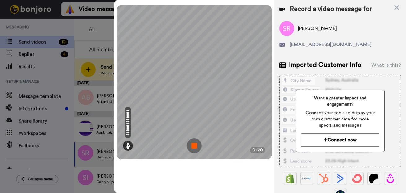
click at [193, 144] on img at bounding box center [194, 146] width 15 height 15
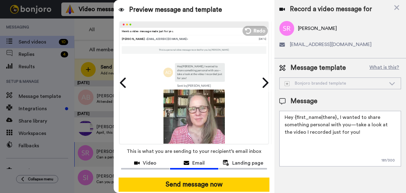
drag, startPoint x: 337, startPoint y: 118, endPoint x: 351, endPoint y: 132, distance: 20.1
click at [351, 132] on textarea "Hey {first_name|there}, I wanted to share something personal with you—take a lo…" at bounding box center [340, 139] width 122 height 56
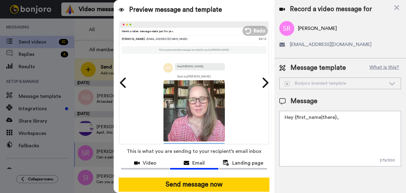
paste textarea "sherryrind@gmail.com"
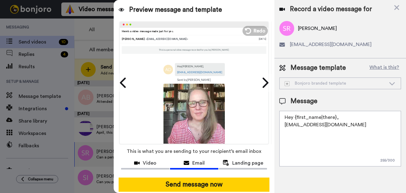
drag, startPoint x: 320, startPoint y: 126, endPoint x: 275, endPoint y: 126, distance: 45.2
click at [275, 126] on div "Message template What is this? Bonjoro branded template Bonjoro branded templat…" at bounding box center [339, 114] width 131 height 113
paste textarea "Just checking in after the webinar [DATE] to see if there's anything more I can…"
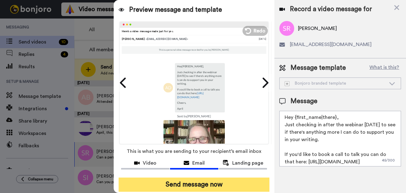
type textarea "Hey {first_name|there}, Just checking in after the webinar yesterday to see if …"
click at [195, 185] on button "Send message now" at bounding box center [193, 185] width 151 height 14
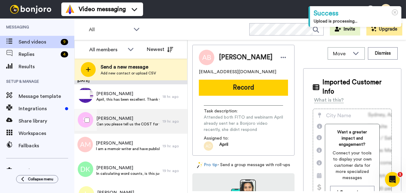
click at [115, 124] on span "Can you please tell us the COST for your program? I looked at your website, but…" at bounding box center [127, 124] width 63 height 5
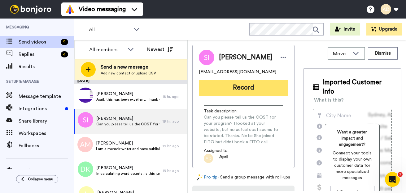
click at [246, 87] on button "Record" at bounding box center [243, 88] width 89 height 16
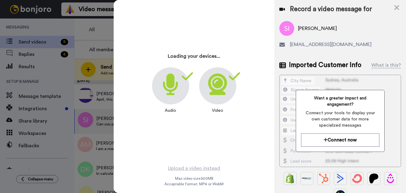
click at [222, 92] on icon at bounding box center [217, 85] width 19 height 22
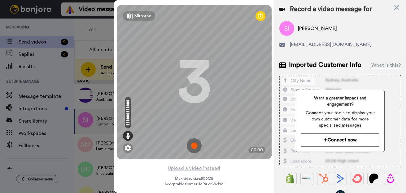
click at [195, 146] on img at bounding box center [194, 146] width 15 height 15
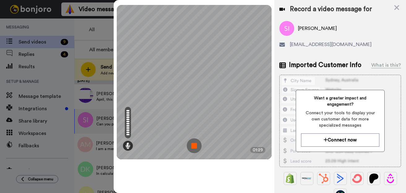
click at [195, 148] on img at bounding box center [194, 146] width 15 height 15
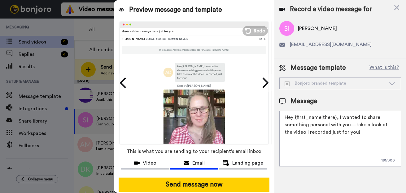
drag, startPoint x: 361, startPoint y: 135, endPoint x: 338, endPoint y: 119, distance: 28.1
click at [338, 119] on textarea "Hey {first_name|there}, I wanted to share something personal with you—take a lo…" at bounding box center [340, 139] width 122 height 56
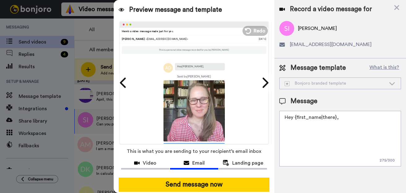
paste textarea "Just checking in after the webinar [DATE] to see if there's anything more I can…"
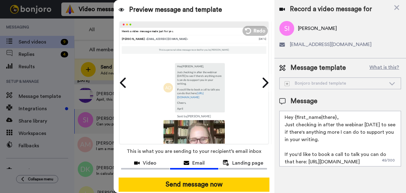
scroll to position [21, 0]
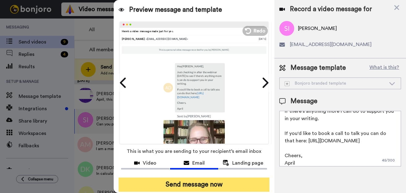
type textarea "Hey {first_name|there}, Just checking in after the webinar yesterday to see if …"
click at [209, 187] on button "Send message now" at bounding box center [193, 185] width 151 height 14
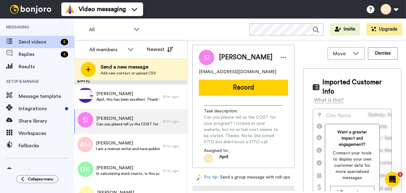
scroll to position [0, 0]
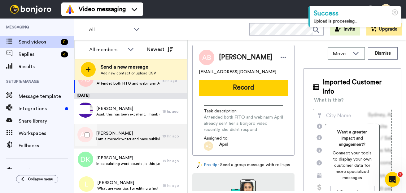
click at [128, 136] on span "[PERSON_NAME]" at bounding box center [127, 134] width 63 height 6
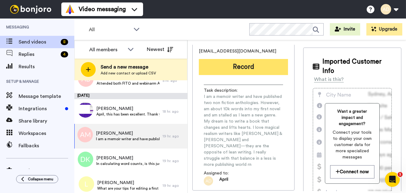
scroll to position [21, 0]
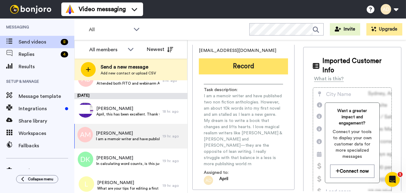
click at [234, 71] on button "Record" at bounding box center [243, 66] width 89 height 16
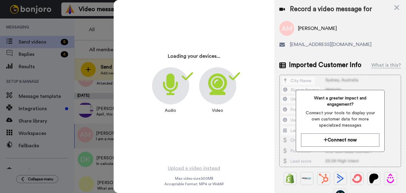
click at [217, 90] on icon at bounding box center [217, 85] width 19 height 22
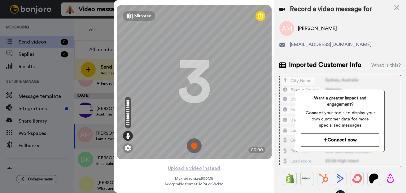
click at [193, 148] on img at bounding box center [194, 146] width 15 height 15
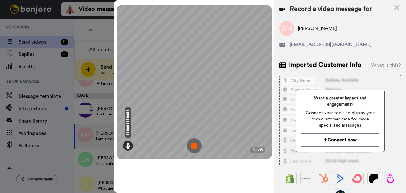
click at [196, 146] on img at bounding box center [194, 146] width 15 height 15
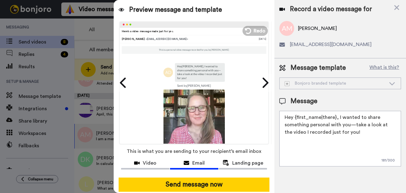
drag, startPoint x: 352, startPoint y: 132, endPoint x: 336, endPoint y: 118, distance: 21.3
click at [337, 118] on textarea "Hey {first_name|there}, I wanted to share something personal with you—take a lo…" at bounding box center [340, 139] width 122 height 56
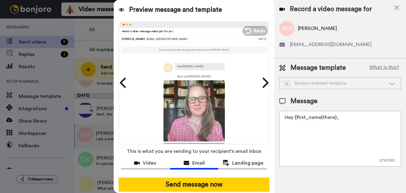
paste textarea "Just checking in after the webinar [DATE] to see if there's anything more I can…"
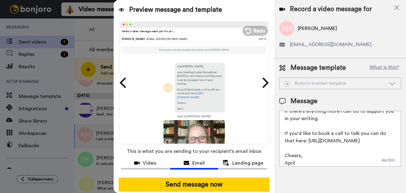
scroll to position [0, 0]
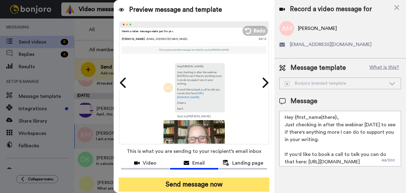
type textarea "Hey {first_name|there}, Just checking in after the webinar [DATE] to see if the…"
drag, startPoint x: 196, startPoint y: 186, endPoint x: 204, endPoint y: 184, distance: 7.6
click at [196, 186] on button "Send message now" at bounding box center [193, 185] width 151 height 14
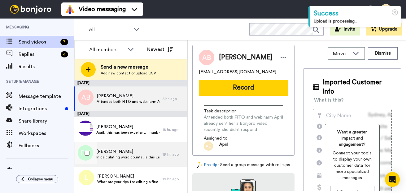
click at [124, 158] on span "In calculating word counts, is this just words in the actual story? Or does it …" at bounding box center [127, 157] width 63 height 5
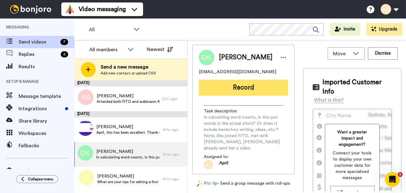
click at [244, 88] on button "Record" at bounding box center [243, 88] width 89 height 16
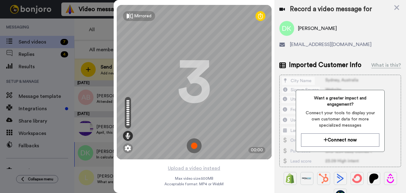
click at [198, 144] on img at bounding box center [194, 146] width 15 height 15
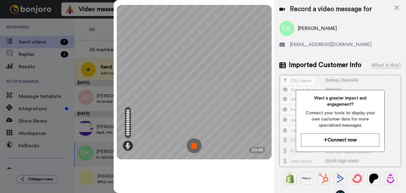
click at [194, 147] on img at bounding box center [194, 146] width 15 height 15
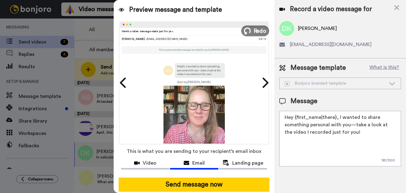
click at [247, 33] on icon at bounding box center [246, 31] width 7 height 7
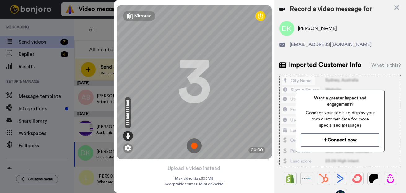
click at [194, 146] on img at bounding box center [194, 146] width 15 height 15
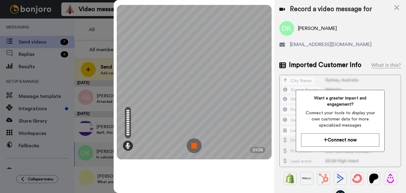
click at [194, 146] on img at bounding box center [194, 146] width 15 height 15
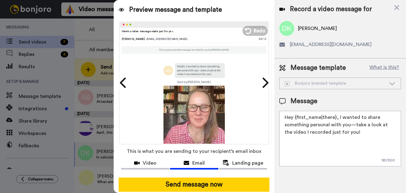
drag, startPoint x: 351, startPoint y: 133, endPoint x: 337, endPoint y: 120, distance: 19.1
click at [337, 120] on textarea "Hey {first_name|there}, I wanted to share something personal with you—take a lo…" at bounding box center [340, 139] width 122 height 56
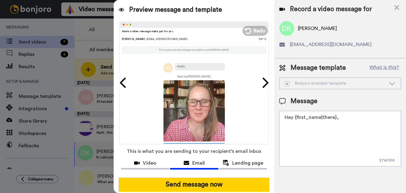
paste textarea "Just checking in after the webinar yesterday to see if there's anything more I …"
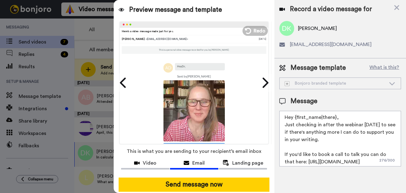
scroll to position [21, 0]
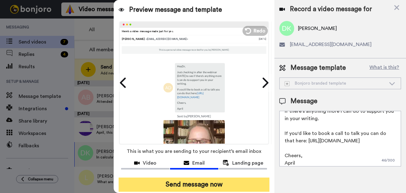
type textarea "Hey {first_name|there}, Just checking in after the webinar yesterday to see if …"
click at [217, 183] on button "Send message now" at bounding box center [193, 185] width 151 height 14
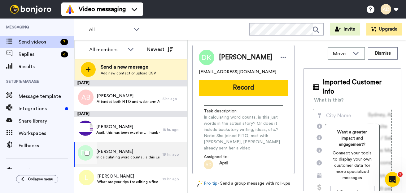
scroll to position [0, 0]
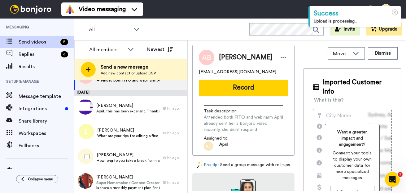
scroll to position [21, 0]
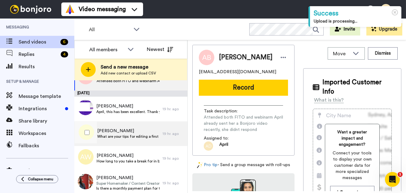
click at [127, 135] on span "What are your tips for editing a first draft?" at bounding box center [128, 136] width 62 height 5
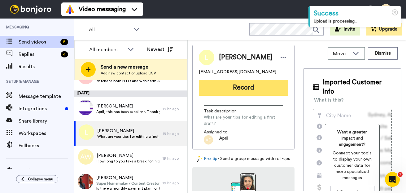
click at [246, 86] on button "Record" at bounding box center [243, 88] width 89 height 16
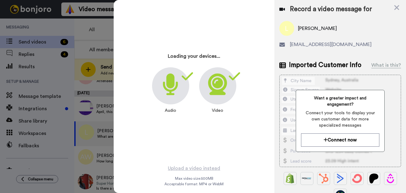
click at [217, 94] on icon at bounding box center [217, 85] width 19 height 22
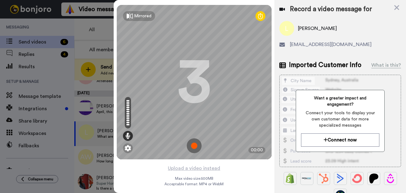
click at [198, 146] on img at bounding box center [194, 146] width 15 height 15
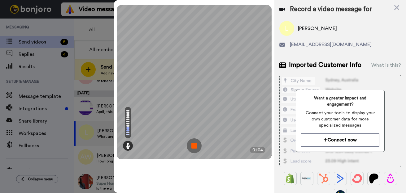
click at [193, 146] on img at bounding box center [194, 146] width 15 height 15
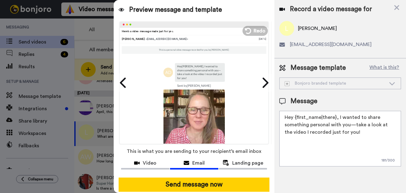
drag, startPoint x: 352, startPoint y: 132, endPoint x: 336, endPoint y: 119, distance: 20.7
click at [336, 119] on textarea "Hey {first_name|there}, I wanted to share something personal with you—take a lo…" at bounding box center [340, 139] width 122 height 56
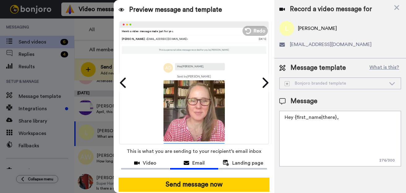
paste textarea "Just checking in after the webinar yesterday to see if there's anything more I …"
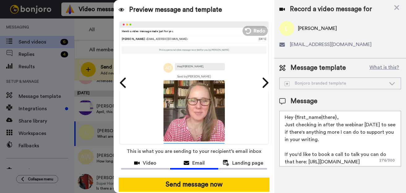
scroll to position [21, 0]
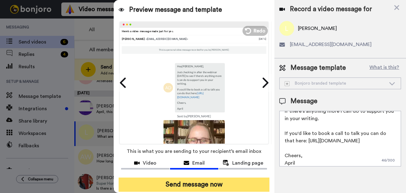
type textarea "Hey {first_name|there}, Just checking in after the webinar yesterday to see if …"
click at [210, 187] on button "Send message now" at bounding box center [193, 185] width 151 height 14
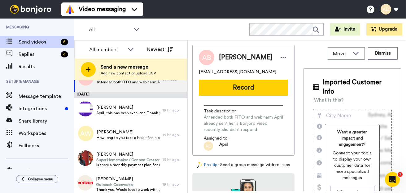
scroll to position [23, 0]
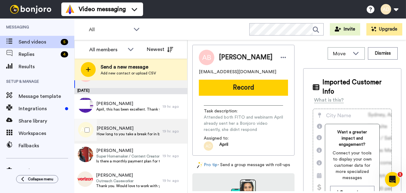
click at [114, 138] on div "[PERSON_NAME] How long to you take a break for in between drafts? How do you ma…" at bounding box center [118, 131] width 88 height 25
